Goal: Check status: Check status

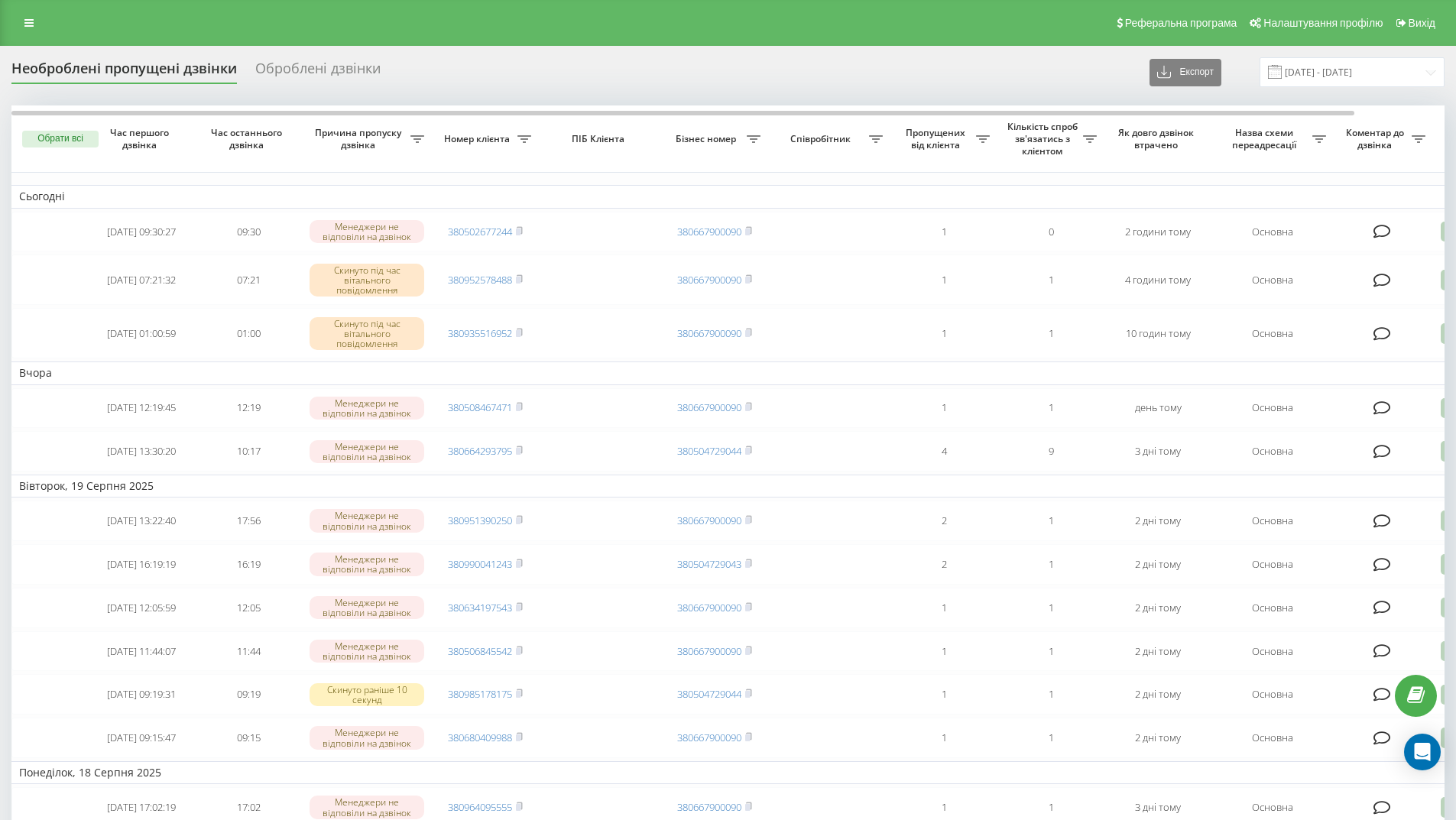
click at [26, 23] on icon at bounding box center [28, 22] width 9 height 11
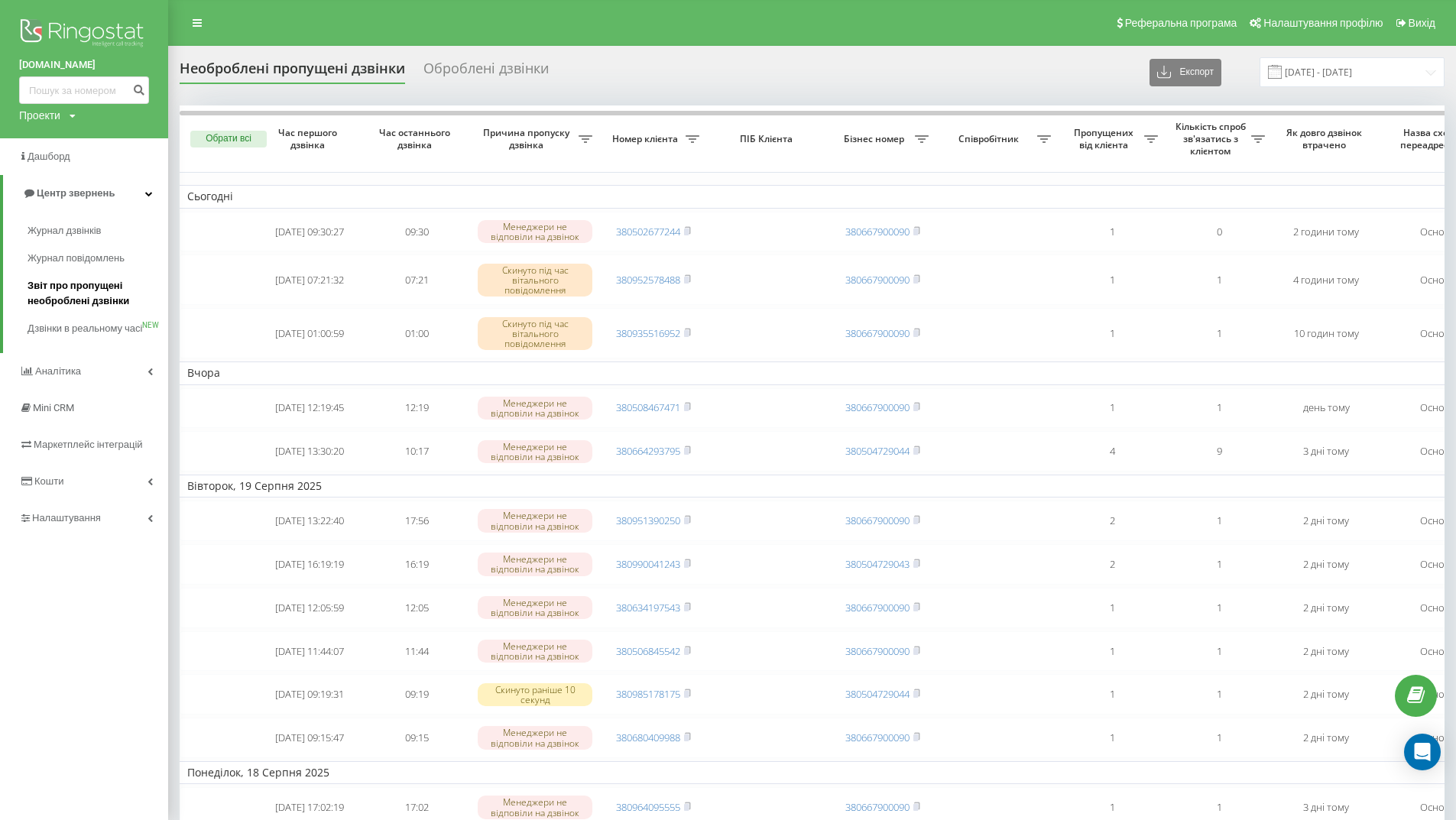
click at [80, 299] on span "Звіт про пропущені необроблені дзвінки" at bounding box center [94, 293] width 133 height 30
